Goal: Use online tool/utility: Utilize a website feature to perform a specific function

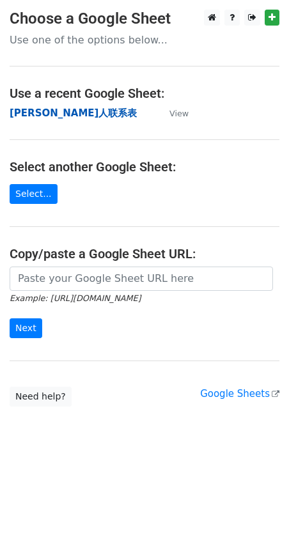
click at [33, 116] on strong "Tina红人联系表" at bounding box center [73, 113] width 127 height 12
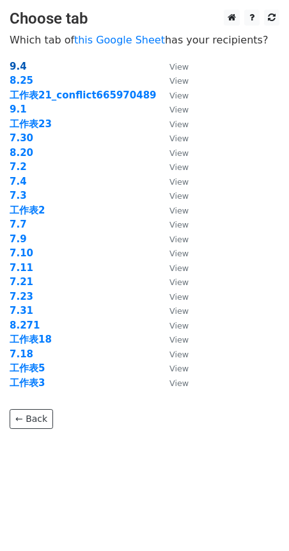
click at [15, 63] on strong "9.4" at bounding box center [18, 67] width 17 height 12
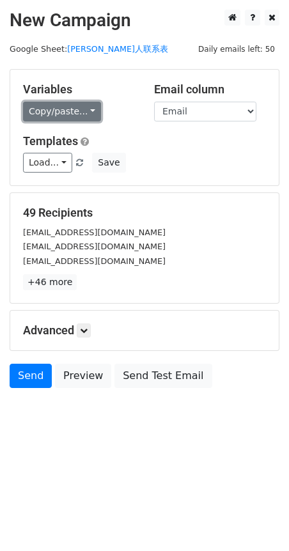
click at [70, 107] on link "Copy/paste..." at bounding box center [62, 112] width 78 height 20
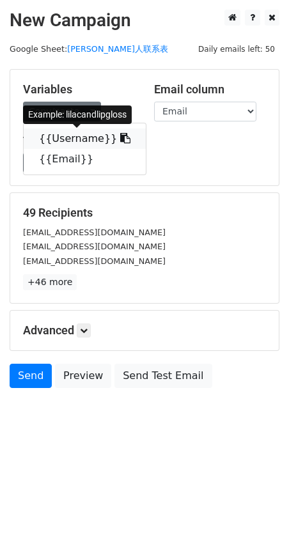
click at [120, 138] on icon at bounding box center [125, 138] width 10 height 10
